Goal: Find specific page/section: Find specific page/section

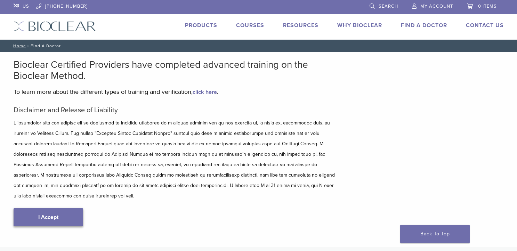
scroll to position [69, 0]
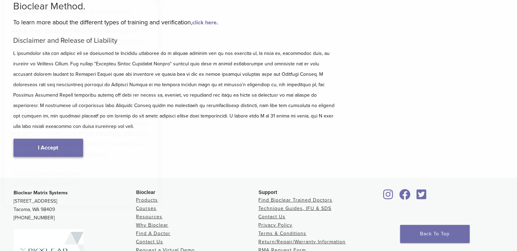
click at [30, 138] on body "US 1.855.712.5327 Search My Account 0 items Cart No products in the cart. Back …" at bounding box center [258, 137] width 517 height 413
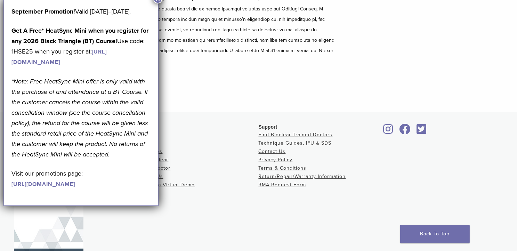
scroll to position [151, 0]
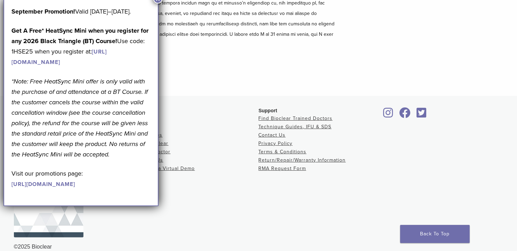
click at [145, 189] on p "Visit our promotions page: https://pages.bioclearmatrix.com/Bioclear-Product-Pr…" at bounding box center [80, 178] width 139 height 21
click at [253, 212] on div "Bioclear Products Courses Resources Why Bioclear Find A Doctor Contact Us Reque…" at bounding box center [197, 175] width 122 height 136
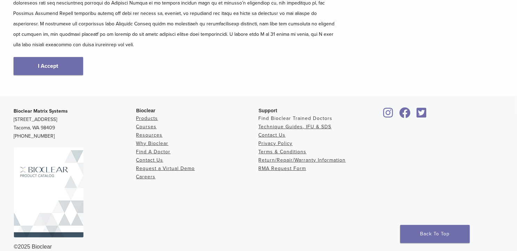
click at [309, 115] on link "Find Bioclear Trained Doctors" at bounding box center [296, 118] width 74 height 6
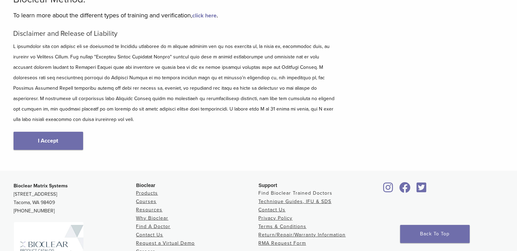
scroll to position [47, 0]
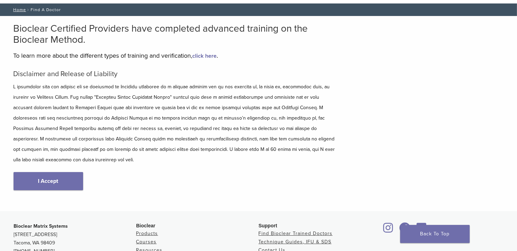
scroll to position [116, 0]
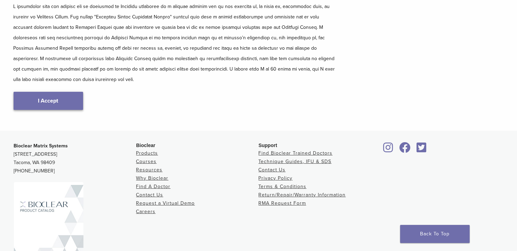
click at [58, 92] on link "I Accept" at bounding box center [48, 101] width 69 height 18
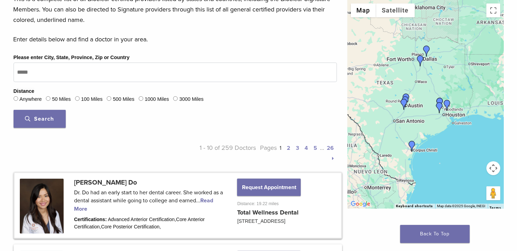
scroll to position [208, 0]
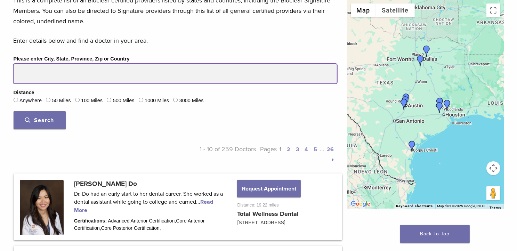
click at [41, 74] on input "Please enter City, State, Province, Zip or Country" at bounding box center [175, 73] width 323 height 19
drag, startPoint x: 41, startPoint y: 74, endPoint x: 10, endPoint y: 73, distance: 30.3
click at [10, 73] on div "Please enter City, State, Province, Zip or Country Distance Anywhere 50 Miles 1…" at bounding box center [175, 95] width 334 height 80
type input "*****"
click at [14, 111] on button "Search" at bounding box center [40, 120] width 52 height 18
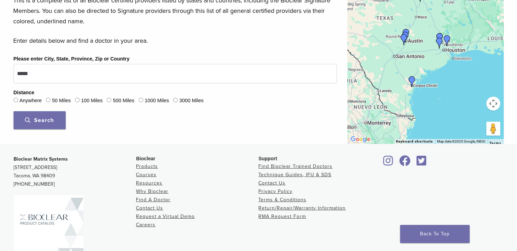
click at [44, 122] on span "Search" at bounding box center [39, 120] width 29 height 7
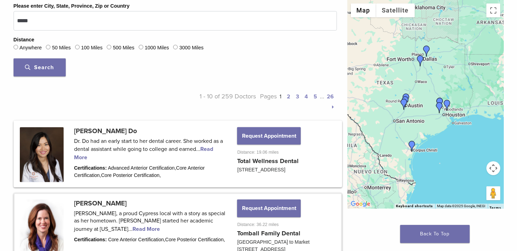
scroll to position [243, 0]
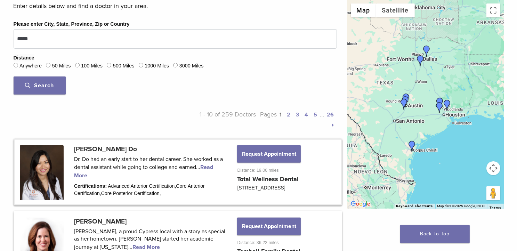
click at [261, 180] on link at bounding box center [178, 172] width 326 height 65
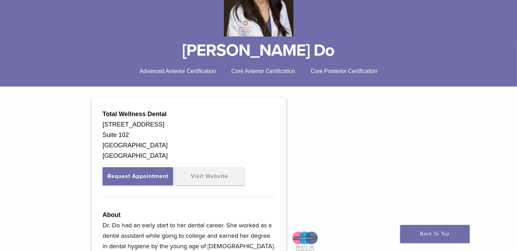
scroll to position [139, 0]
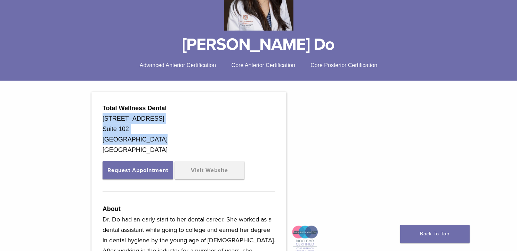
drag, startPoint x: 158, startPoint y: 138, endPoint x: 100, endPoint y: 121, distance: 61.0
click at [100, 121] on div "Total Wellness Dental 16125 Cairnway Drive Suite 102 Houston, TX 77084 USA Requ…" at bounding box center [188, 226] width 195 height 268
copy div "16125 Cairnway Drive Suite 102 Houston, TX 77084"
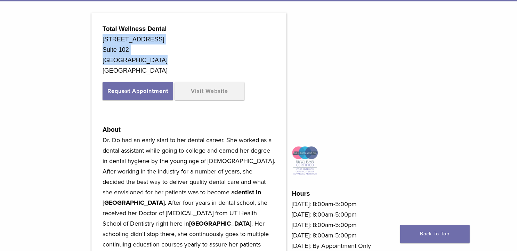
scroll to position [208, 0]
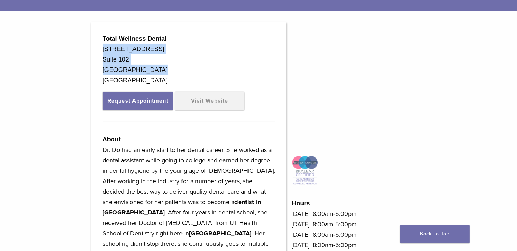
click at [179, 51] on div "16125 Cairnway Drive" at bounding box center [189, 49] width 173 height 10
drag, startPoint x: 164, startPoint y: 72, endPoint x: 101, endPoint y: 38, distance: 71.7
click at [101, 38] on div "Total Wellness Dental 16125 Cairnway Drive Suite 102 Houston, TX 77084 USA Requ…" at bounding box center [188, 156] width 195 height 268
copy div "Total Wellness Dental 16125 Cairnway Drive Suite 102 Houston, TX 77084"
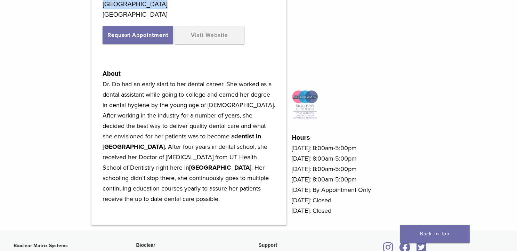
scroll to position [278, 0]
